Goal: Information Seeking & Learning: Learn about a topic

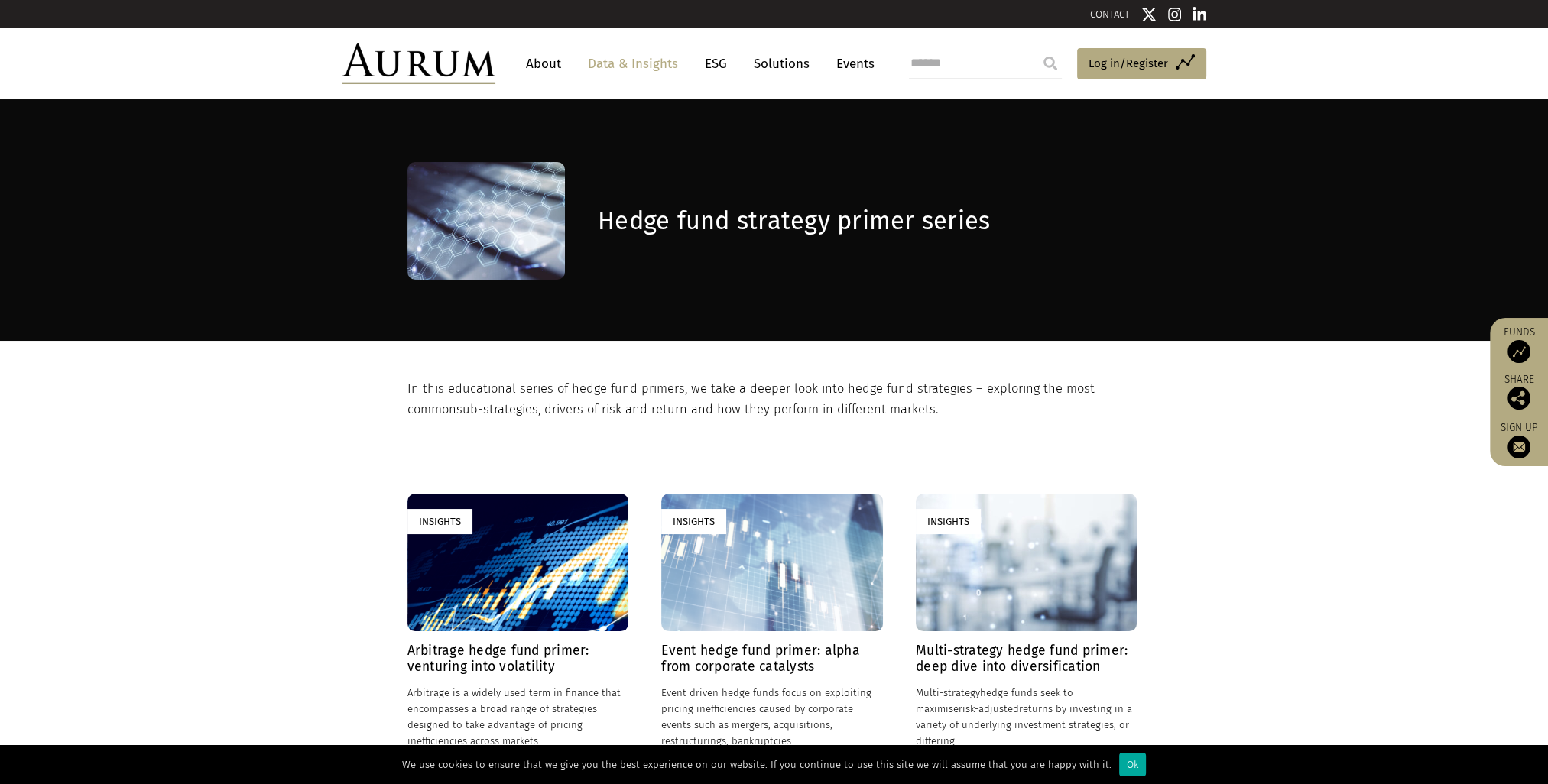
click at [949, 62] on input "search" at bounding box center [985, 63] width 153 height 31
type input "********"
click at [1035, 49] on input "submit" at bounding box center [1050, 63] width 31 height 31
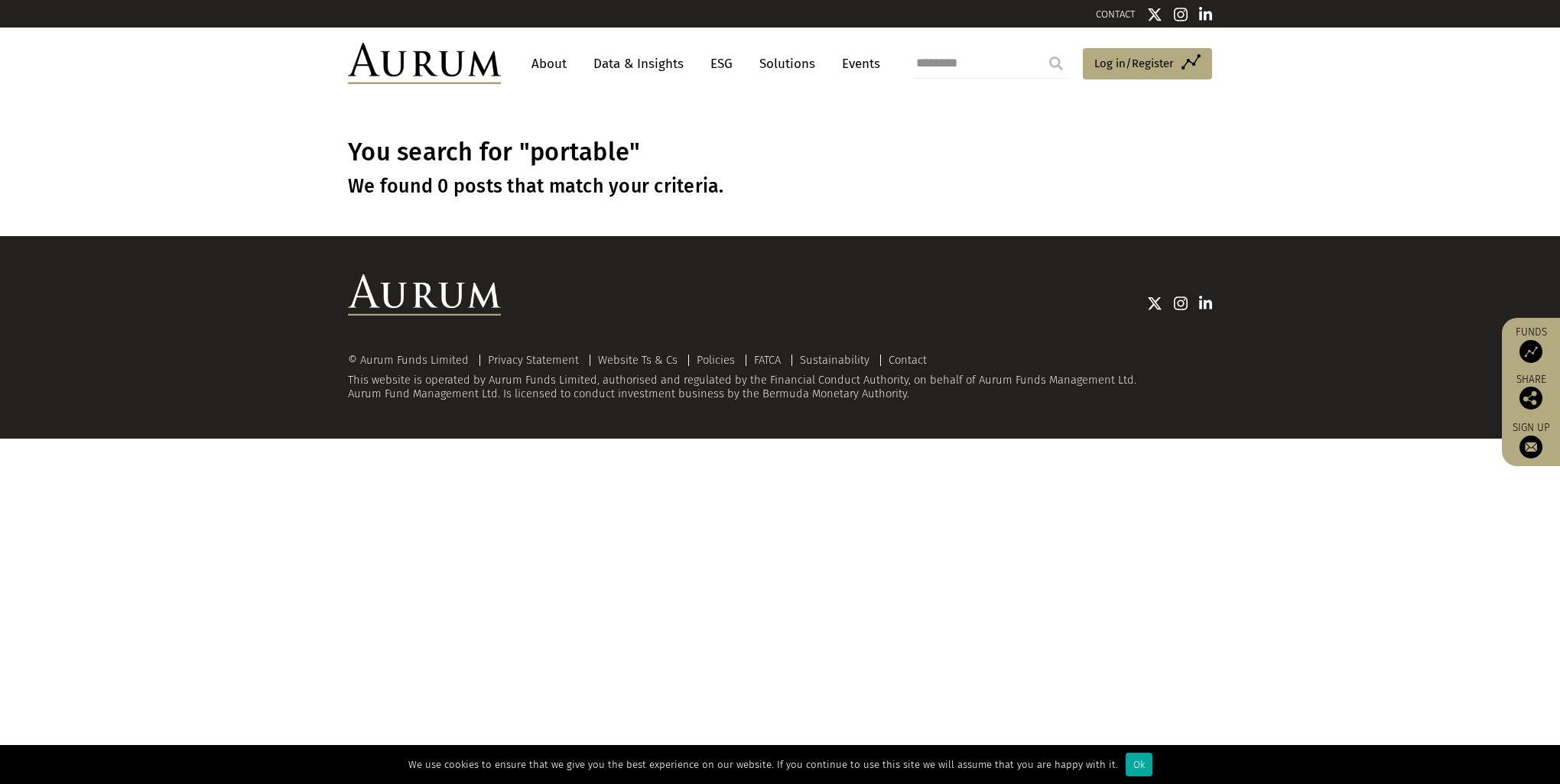
click at [431, 63] on img at bounding box center [424, 63] width 153 height 42
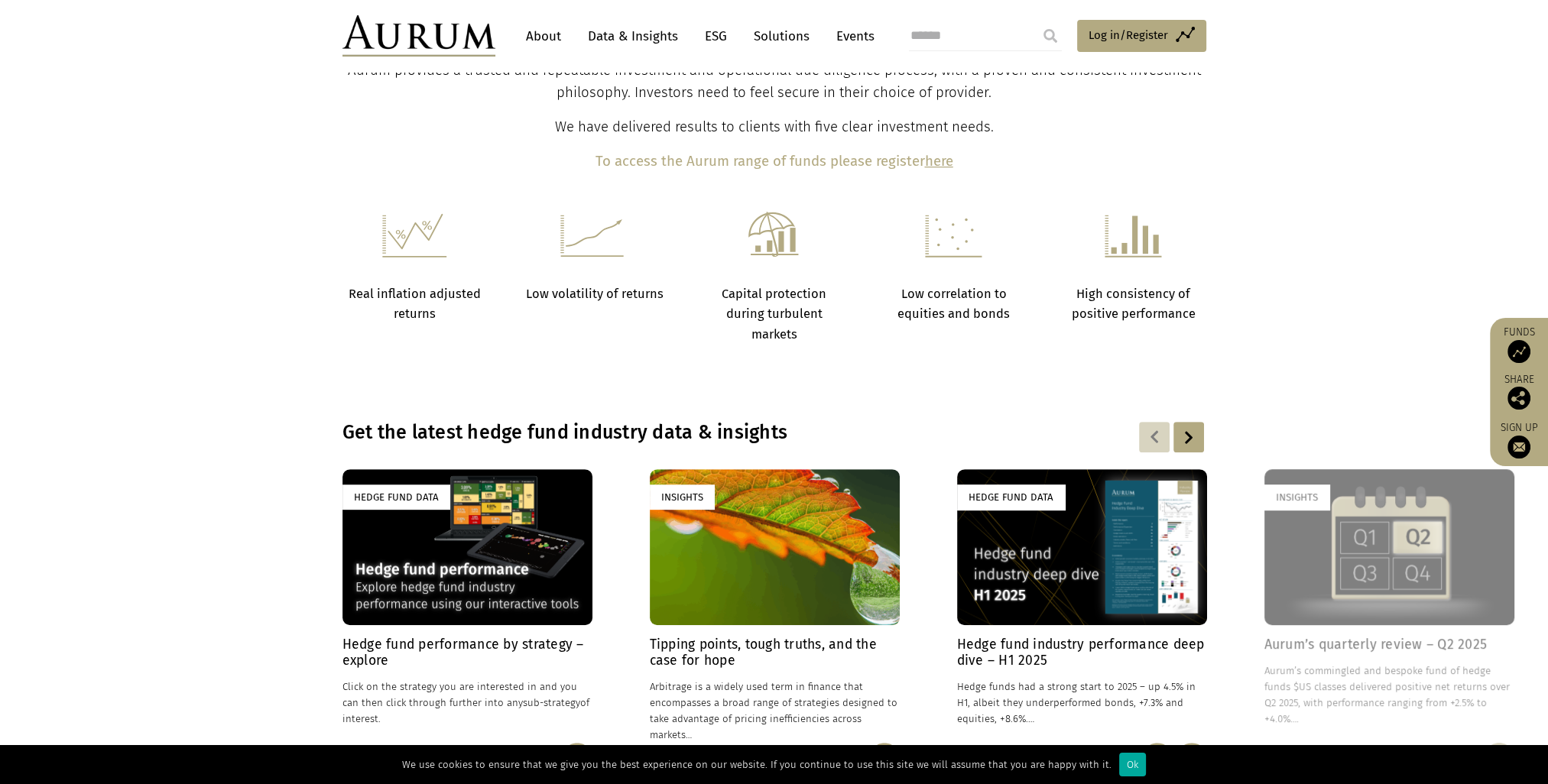
scroll to position [1070, 0]
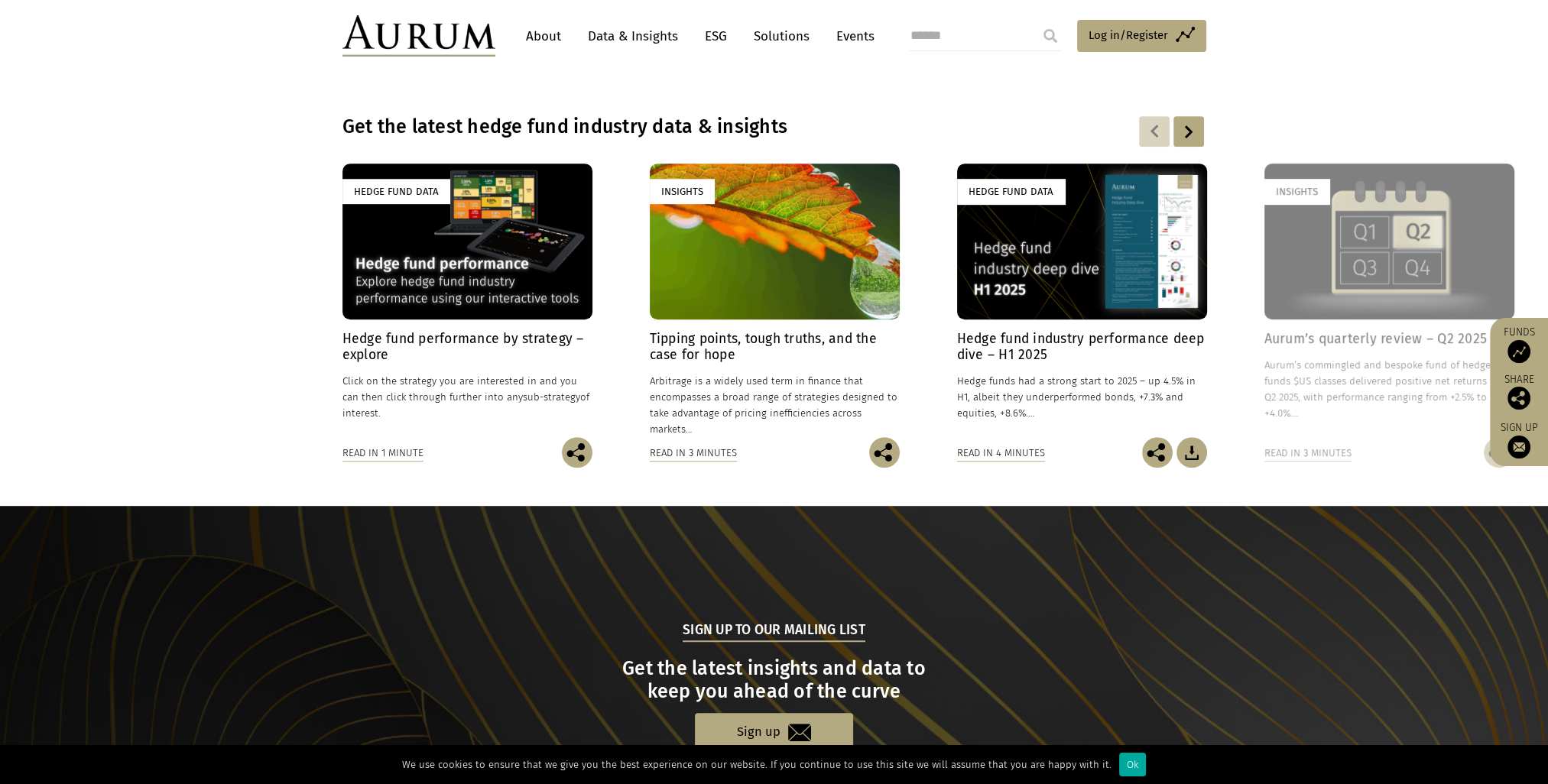
click at [397, 345] on h4 "Hedge fund performance by strategy – explore" at bounding box center [467, 346] width 250 height 32
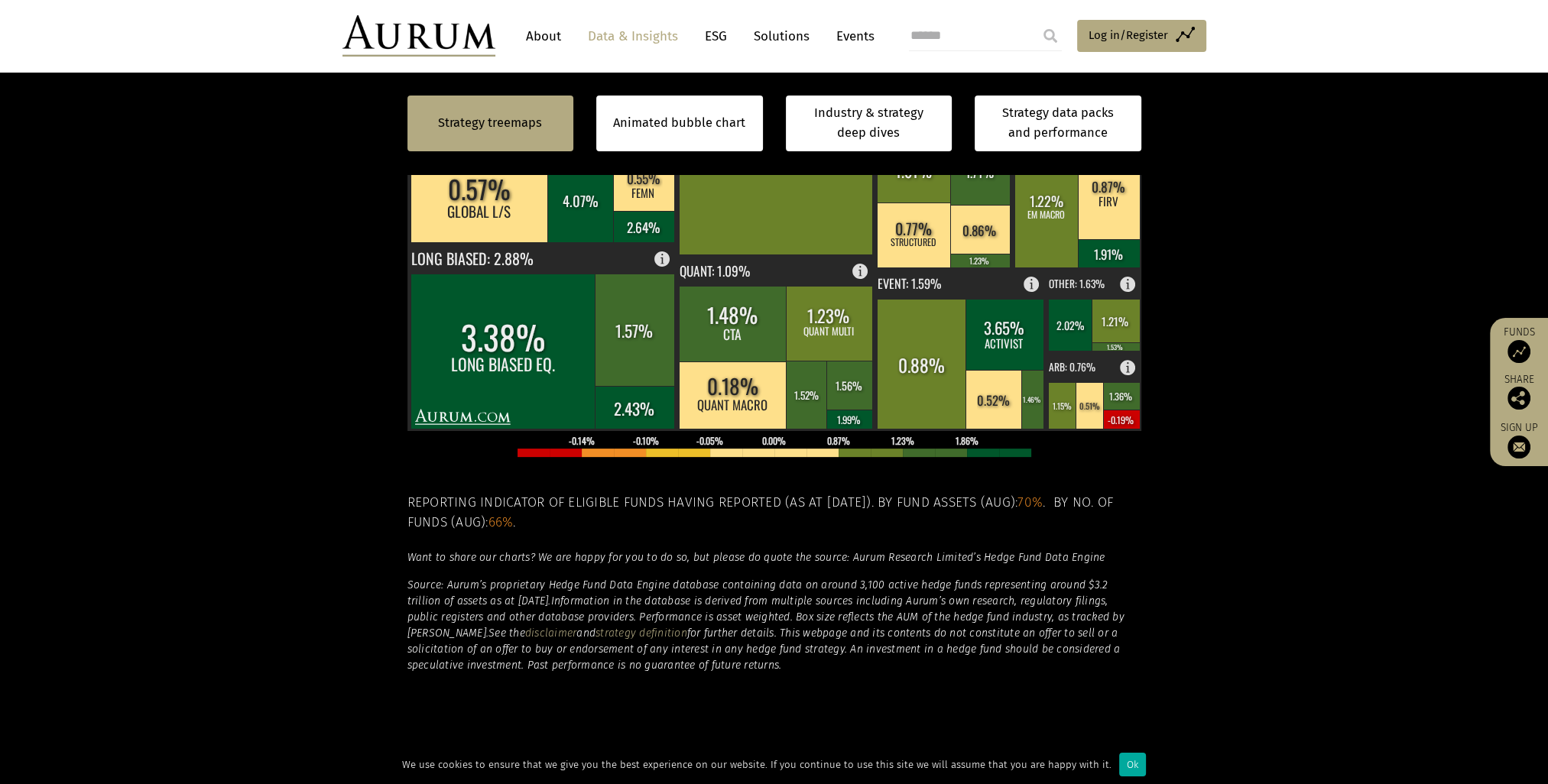
scroll to position [917, 0]
